Goal: Task Accomplishment & Management: Manage account settings

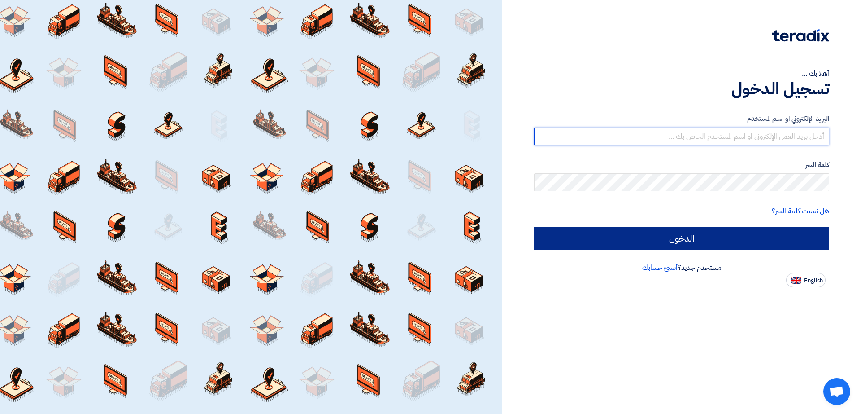
type input "[EMAIL_ADDRESS][DOMAIN_NAME]"
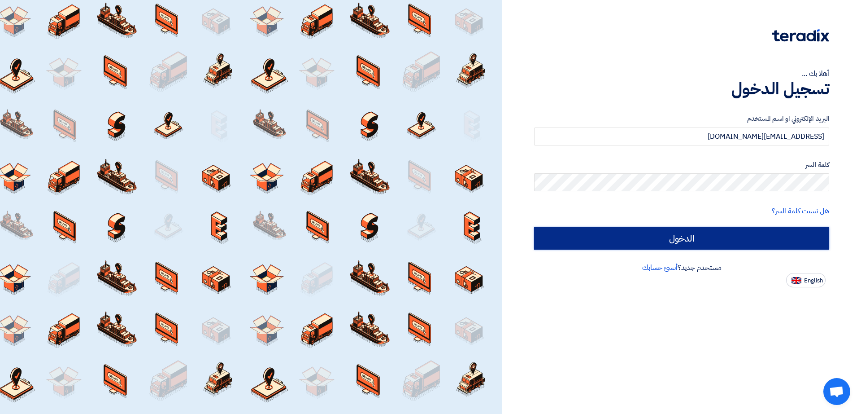
click at [658, 231] on input "الدخول" at bounding box center [681, 238] width 295 height 22
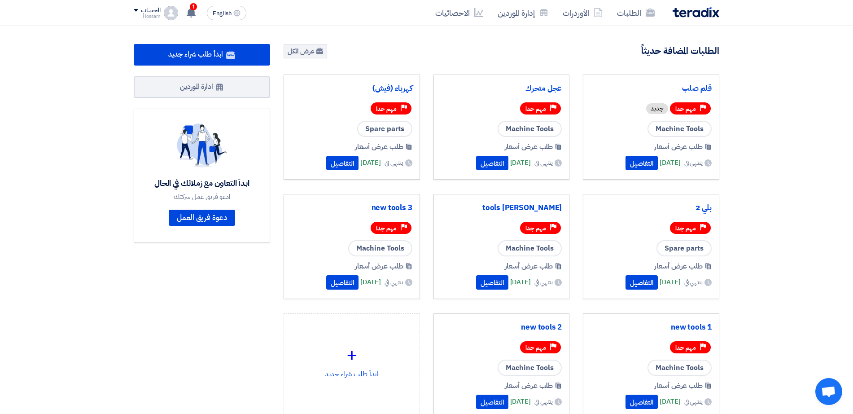
click at [691, 11] on img at bounding box center [695, 12] width 47 height 10
click at [178, 16] on div "الحساب Hossam الطلبات الأوردرات إدارة الموردين الاحصائيات الإعدادات اقتراح خاصي…" at bounding box center [156, 13] width 44 height 14
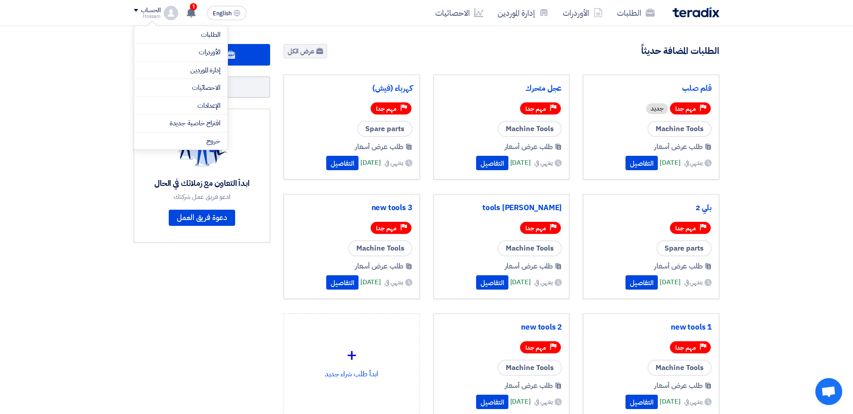
click at [360, 45] on div "الطلبات المضافة حديثاً عرض الكل" at bounding box center [502, 52] width 436 height 16
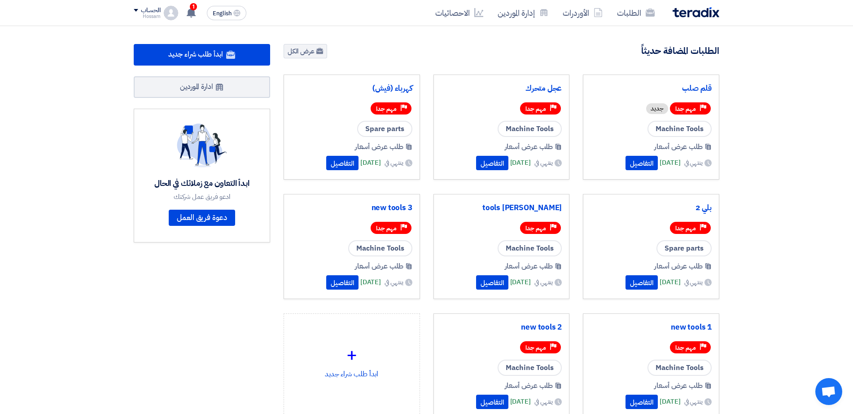
click at [671, 13] on div "الطلبات الأوردرات إدارة الموردين الاحصائيات" at bounding box center [543, 12] width 351 height 21
click at [676, 13] on img at bounding box center [695, 12] width 47 height 10
click at [163, 14] on div "الحساب Hossam الطلبات الأوردرات إدارة الموردين الاحصائيات الإعدادات اقتراح خاصي…" at bounding box center [156, 13] width 44 height 14
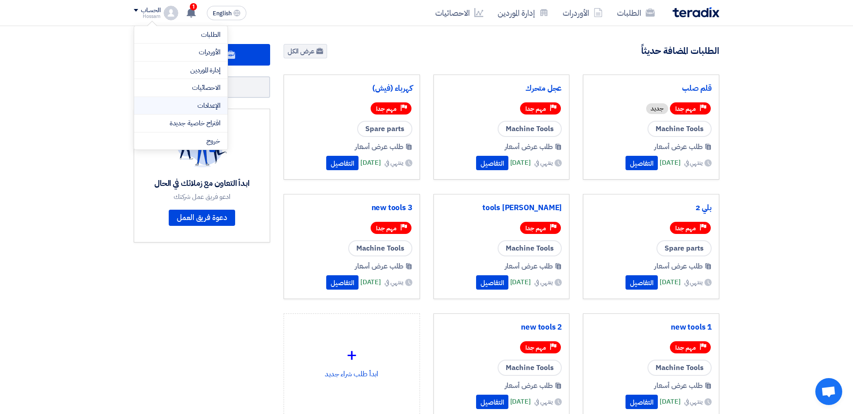
click at [153, 107] on link "الإعدادات" at bounding box center [180, 105] width 79 height 10
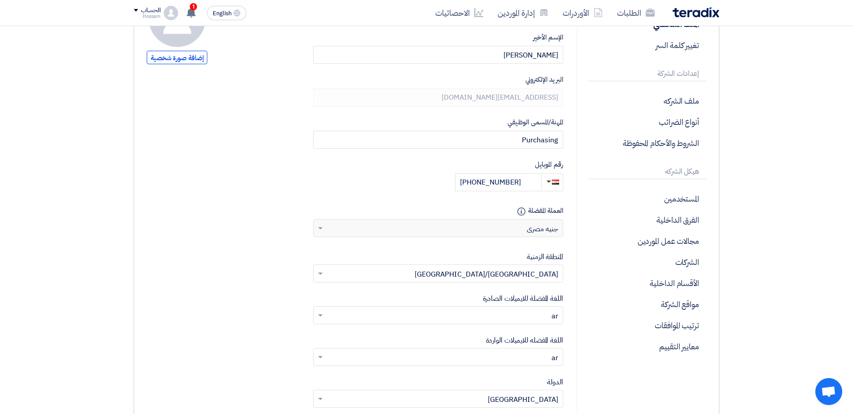
scroll to position [124, 0]
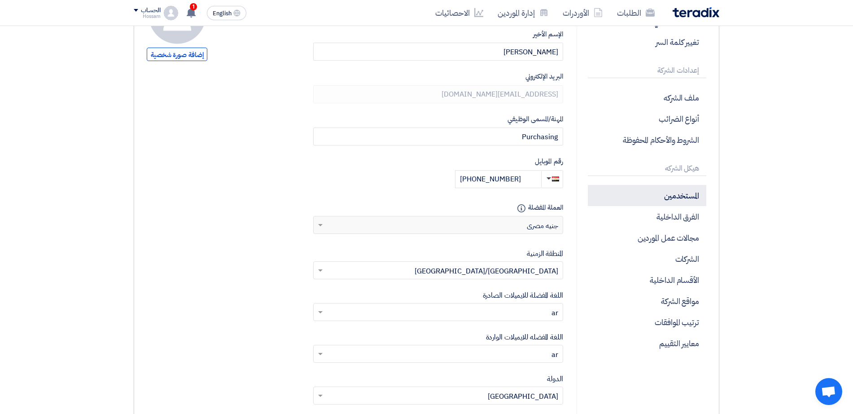
click at [672, 196] on p "المستخدمين" at bounding box center [647, 195] width 118 height 21
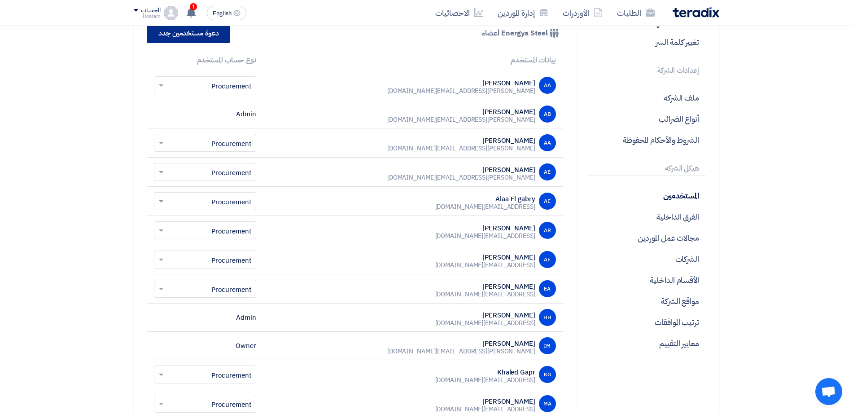
click at [200, 37] on link "دعوة مستخدمين جدد" at bounding box center [188, 33] width 83 height 20
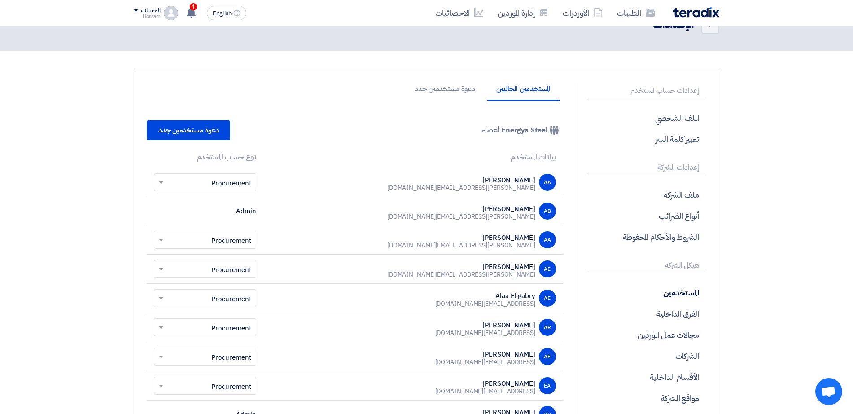
scroll to position [21, 0]
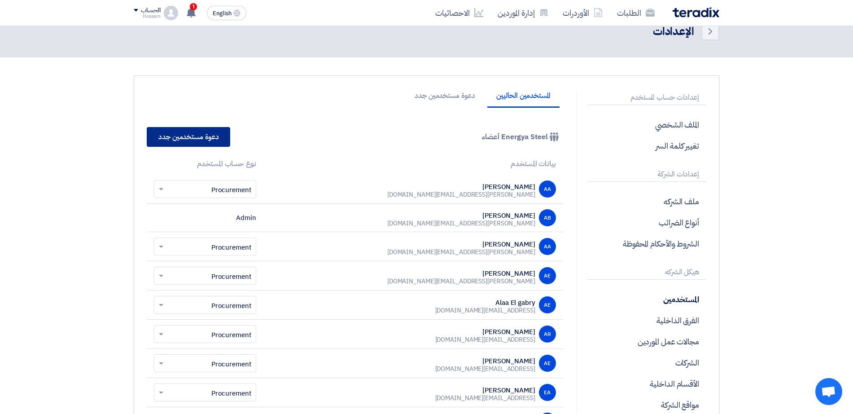
click at [207, 136] on link "دعوة مستخدمين جدد" at bounding box center [188, 137] width 83 height 20
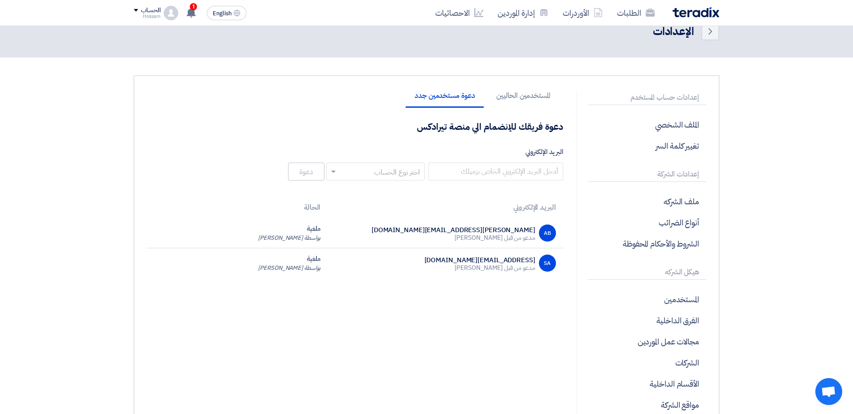
click at [348, 175] on input "text" at bounding box center [380, 172] width 81 height 15
click at [370, 208] on div "Procurement" at bounding box center [377, 208] width 98 height 18
click at [499, 173] on input "البريد الإلكتروني" at bounding box center [495, 171] width 135 height 18
paste input "[PERSON_NAME][EMAIL_ADDRESS][DOMAIN_NAME]"
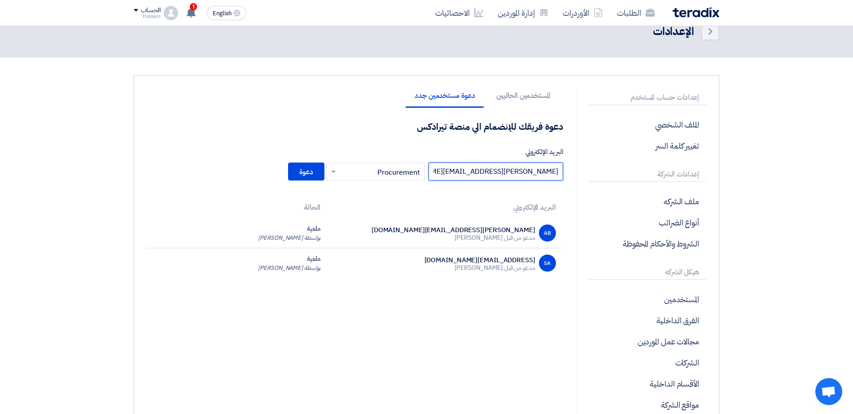
type input "[PERSON_NAME][EMAIL_ADDRESS][DOMAIN_NAME]"
click at [415, 331] on div "المستخدمين الحاليين دعوة مستخدمين جدد دعوة فريقك للإنضمام الي منصة تيرادكس البر…" at bounding box center [355, 279] width 430 height 378
